Goal: Check status: Check status

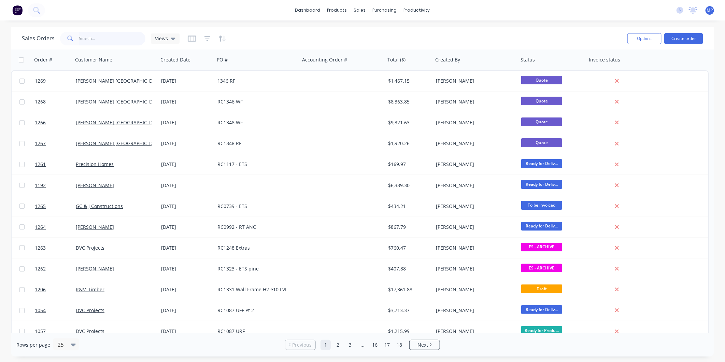
click at [115, 38] on input "text" at bounding box center [112, 39] width 67 height 14
type input "rc"
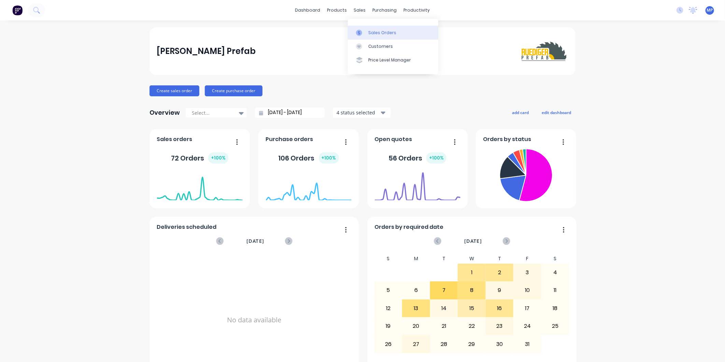
drag, startPoint x: 367, startPoint y: 37, endPoint x: 363, endPoint y: 38, distance: 4.2
click at [367, 37] on link "Sales Orders" at bounding box center [393, 33] width 90 height 14
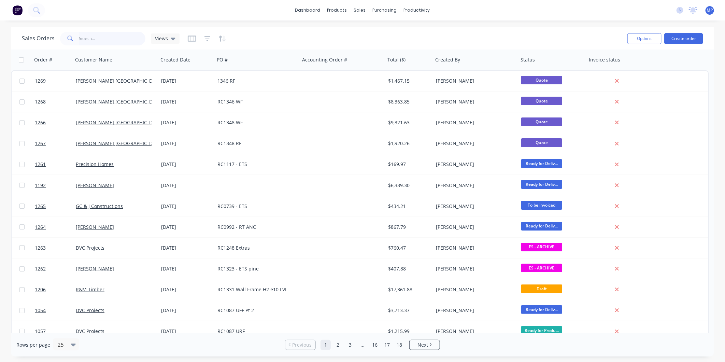
click at [111, 39] on input "text" at bounding box center [112, 39] width 67 height 14
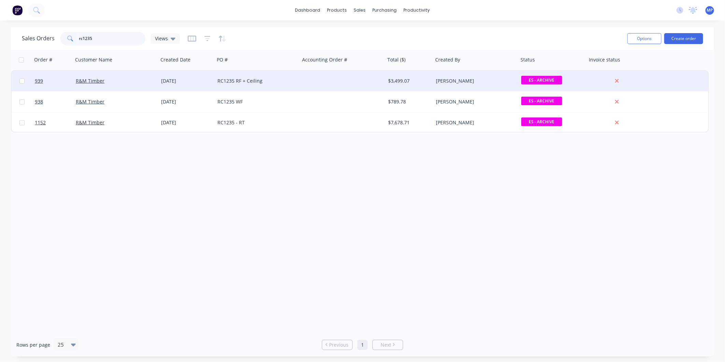
type input "rc1235"
click at [270, 79] on div "RC1235 RF + Ceiling" at bounding box center [256, 81] width 76 height 7
click at [270, 80] on div "RC1235 RF + Ceiling" at bounding box center [256, 81] width 76 height 7
